Goal: Transaction & Acquisition: Purchase product/service

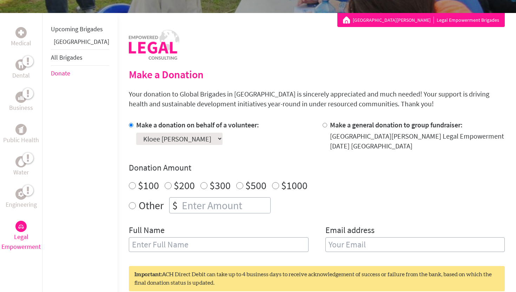
scroll to position [95, 0]
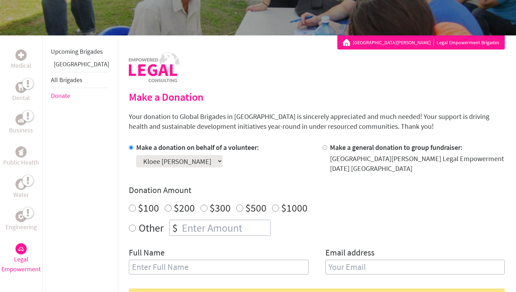
click at [179, 219] on div "Donation Amount $100 $200 $300 $500 $1000 Other $" at bounding box center [317, 210] width 376 height 51
radio input "true"
click at [180, 229] on input "number" at bounding box center [225, 227] width 90 height 15
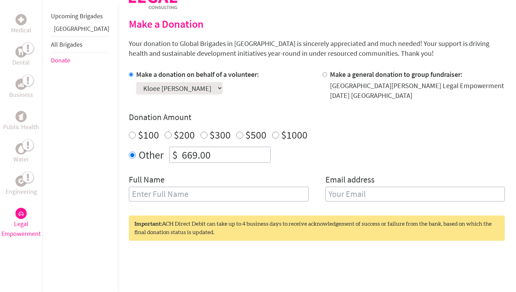
scroll to position [168, 0]
type input "669.00"
click at [167, 196] on input "text" at bounding box center [219, 194] width 180 height 15
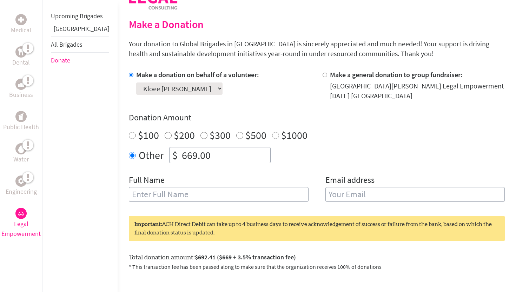
type input "kloee [PERSON_NAME]"
type input "[EMAIL_ADDRESS][DOMAIN_NAME]"
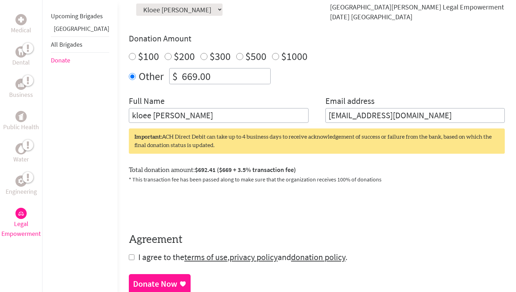
scroll to position [271, 0]
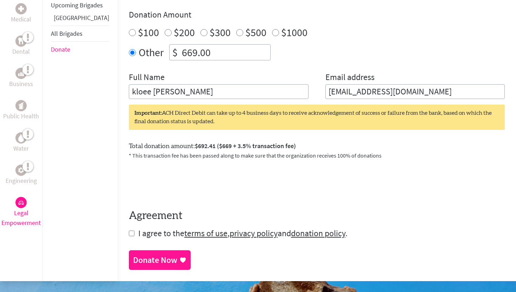
click at [129, 234] on form "Make a donation on behalf of a volunteer: Select a volunteer... [PERSON_NAME] […" at bounding box center [317, 103] width 376 height 272
click at [129, 235] on input "checkbox" at bounding box center [132, 234] width 6 height 6
checkbox input "true"
click at [150, 264] on div "Donate Now" at bounding box center [155, 260] width 44 height 11
